Goal: Task Accomplishment & Management: Manage account settings

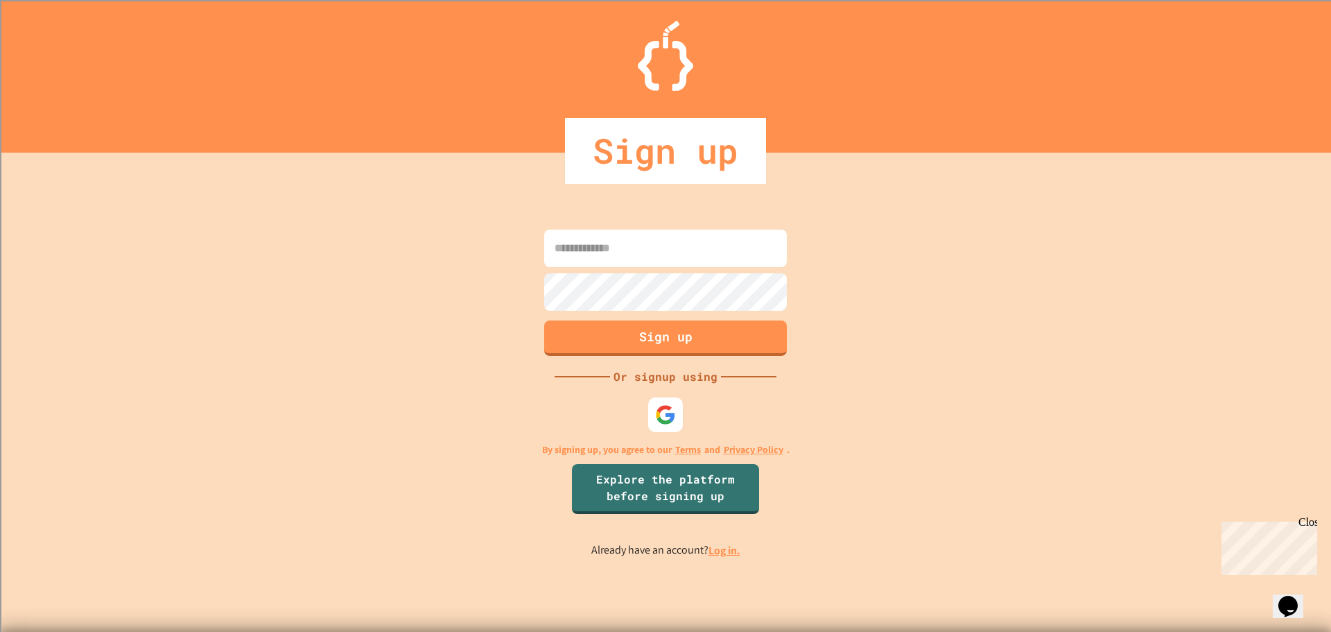
click at [718, 559] on div "Sign up Or signup using By signing up, you agree to our Terms and Privacy Polic…" at bounding box center [665, 392] width 1331 height 479
click at [727, 551] on link "Log in." at bounding box center [725, 550] width 32 height 15
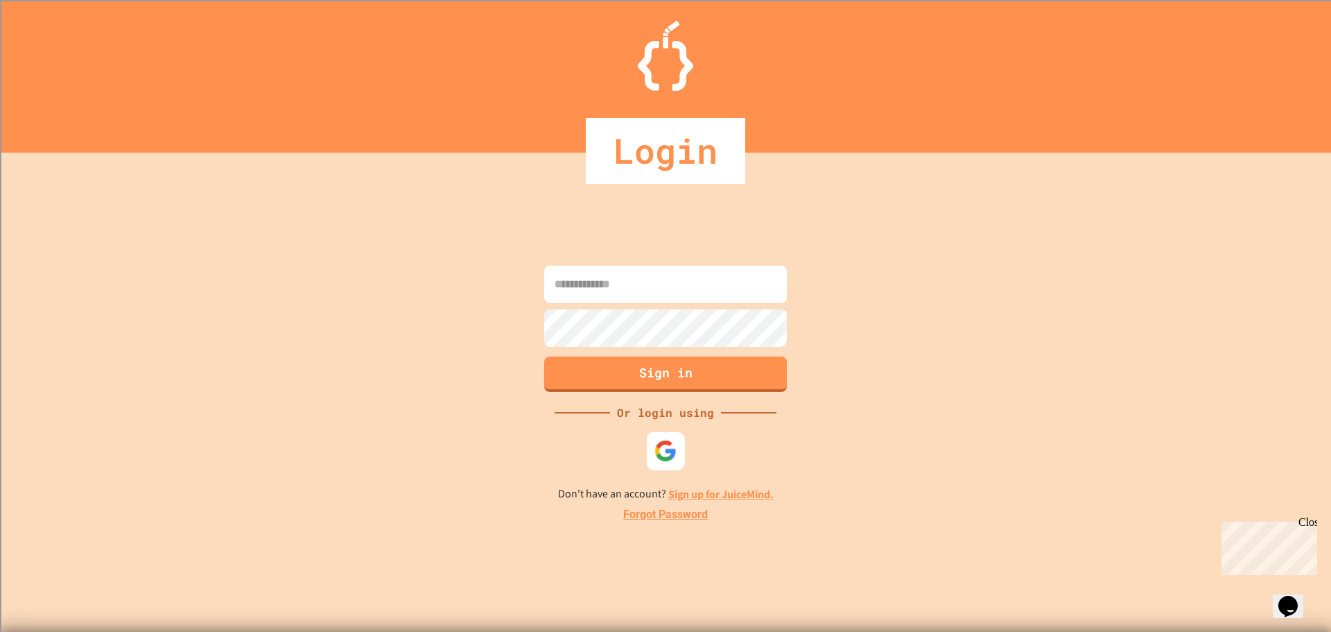
click at [674, 449] on img at bounding box center [666, 450] width 23 height 23
click at [704, 297] on input at bounding box center [665, 284] width 243 height 37
drag, startPoint x: 704, startPoint y: 297, endPoint x: 714, endPoint y: 303, distance: 10.6
click at [714, 303] on div "**********" at bounding box center [666, 286] width 250 height 40
type input "**********"
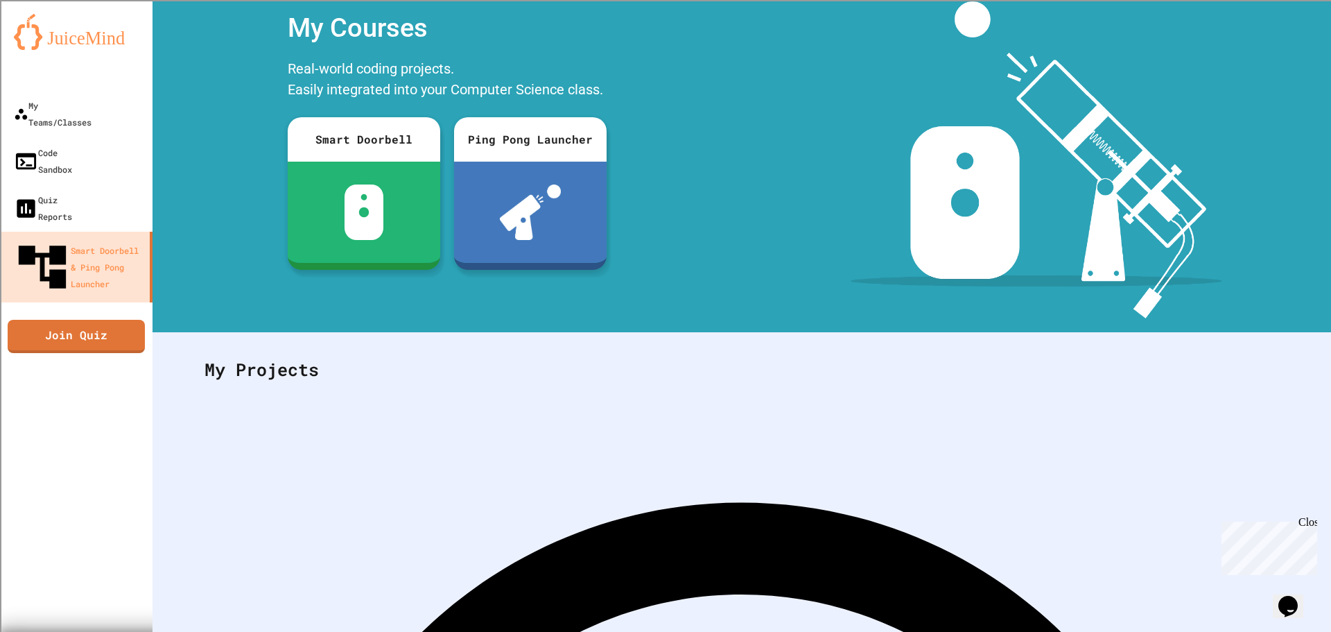
scroll to position [53, 0]
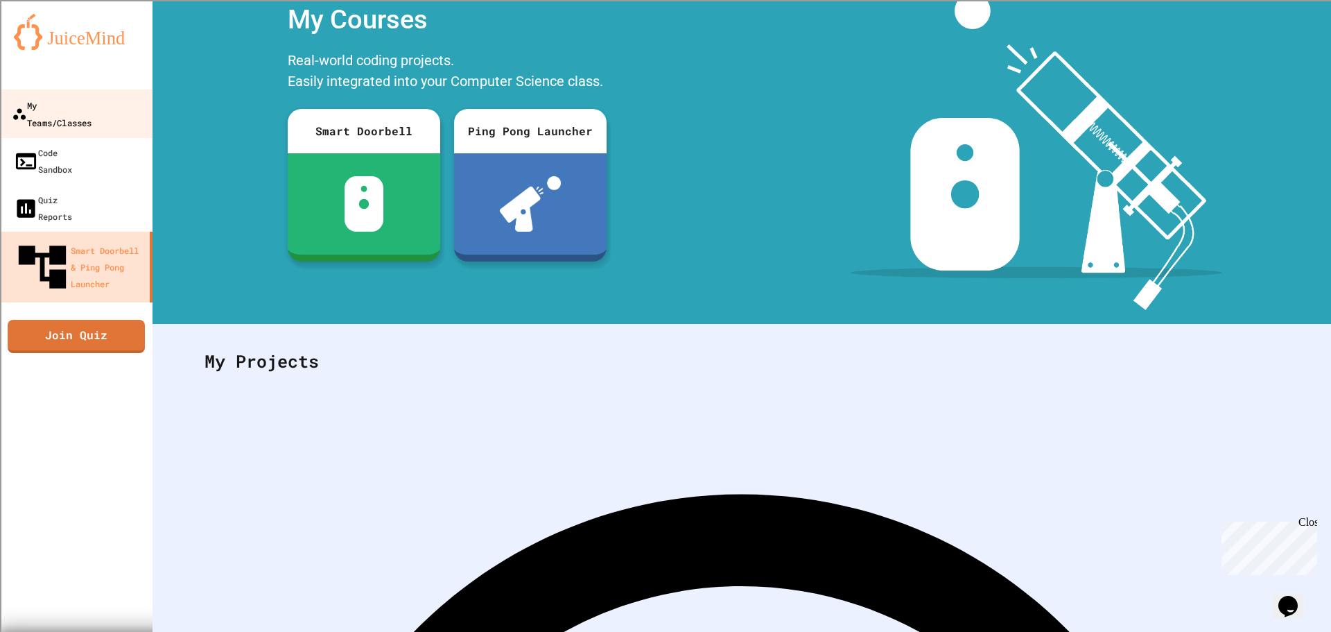
click at [80, 107] on div "My Teams/Classes" at bounding box center [52, 113] width 80 height 34
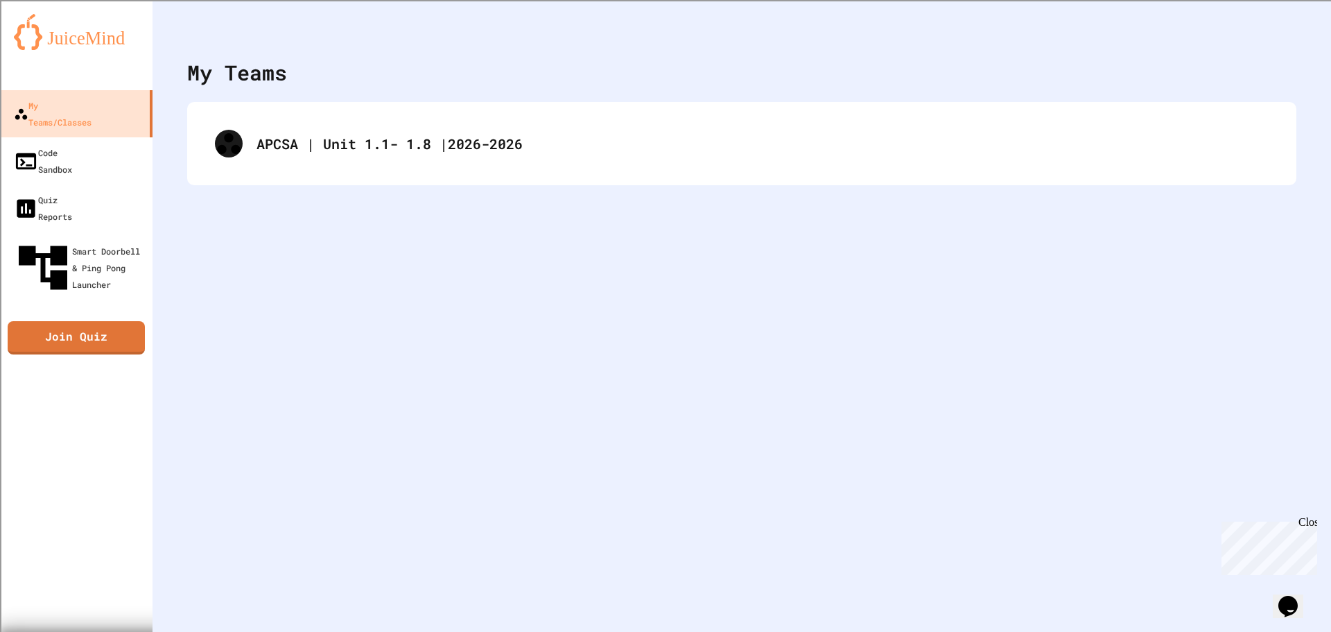
click at [349, 175] on div "APCSA | Unit 1.1- 1.8 |2026-2026" at bounding box center [741, 143] width 1109 height 83
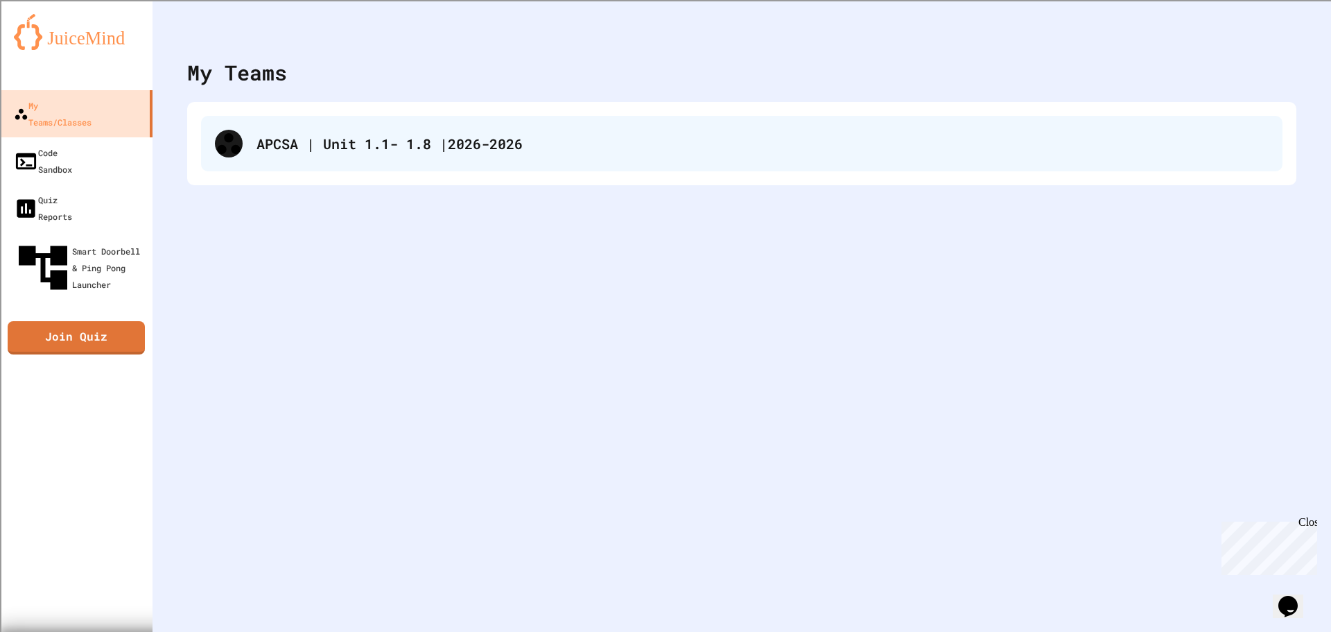
click at [349, 152] on div "APCSA | Unit 1.1- 1.8 |2026-2026" at bounding box center [763, 143] width 1012 height 21
